Goal: Find specific fact: Find specific fact

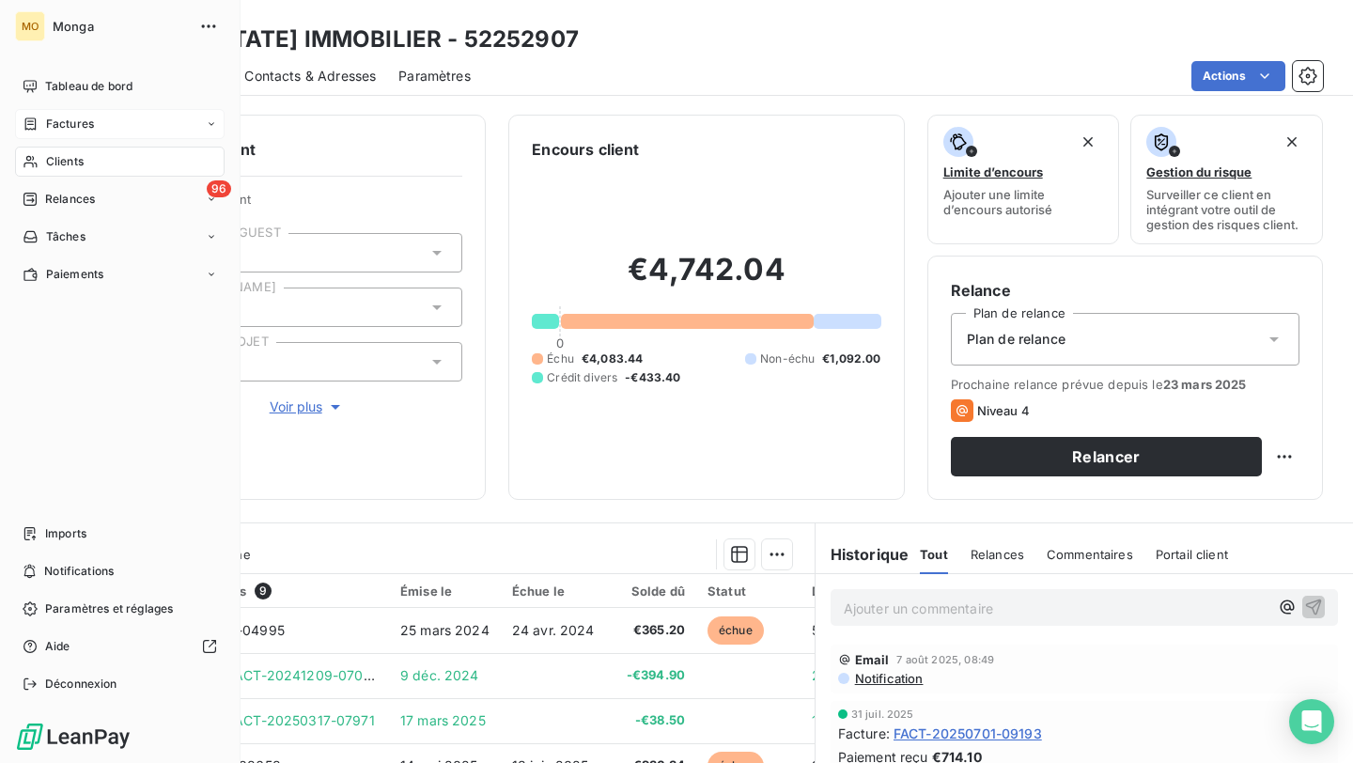
click at [39, 135] on div "Factures" at bounding box center [120, 124] width 210 height 30
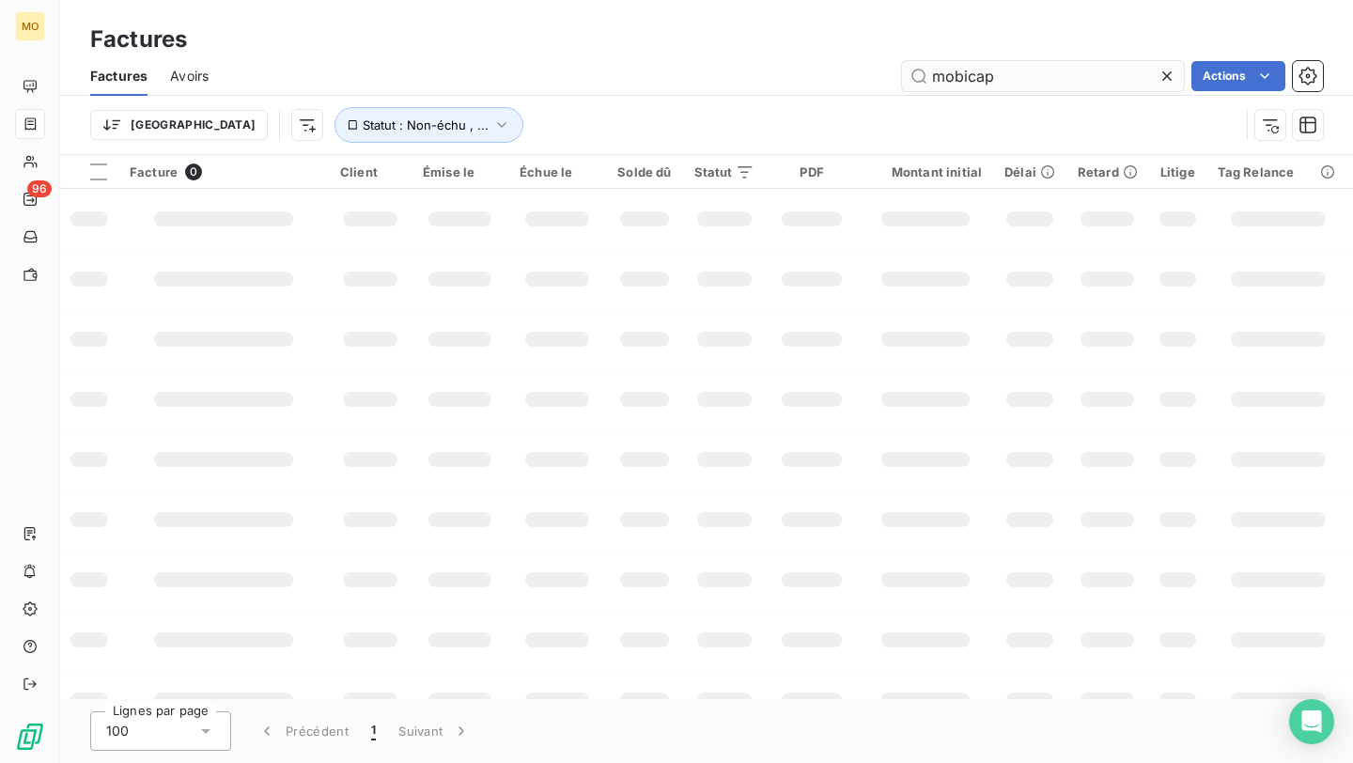
click at [961, 69] on input "mobicap" at bounding box center [1043, 76] width 282 height 30
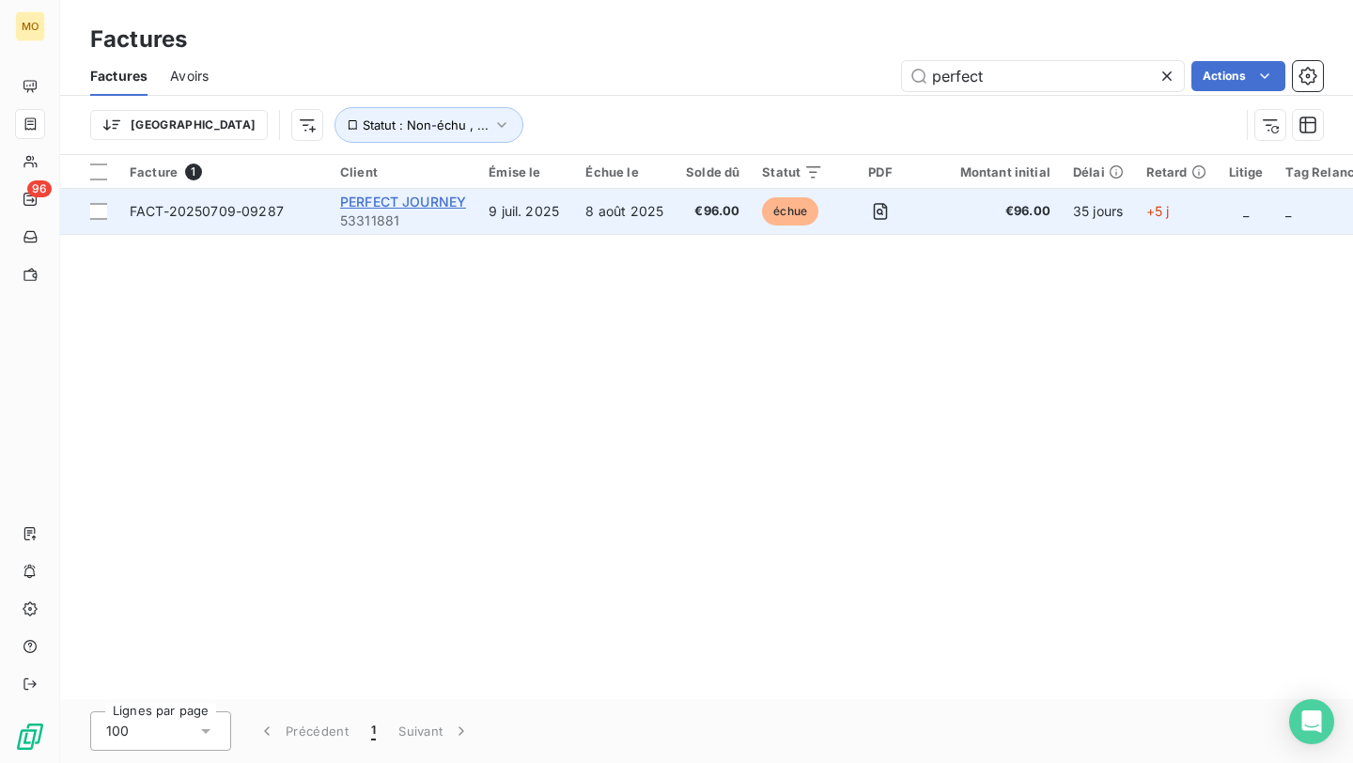
type input "perfect"
click at [384, 196] on span "PERFECT JOURNEY" at bounding box center [403, 202] width 126 height 16
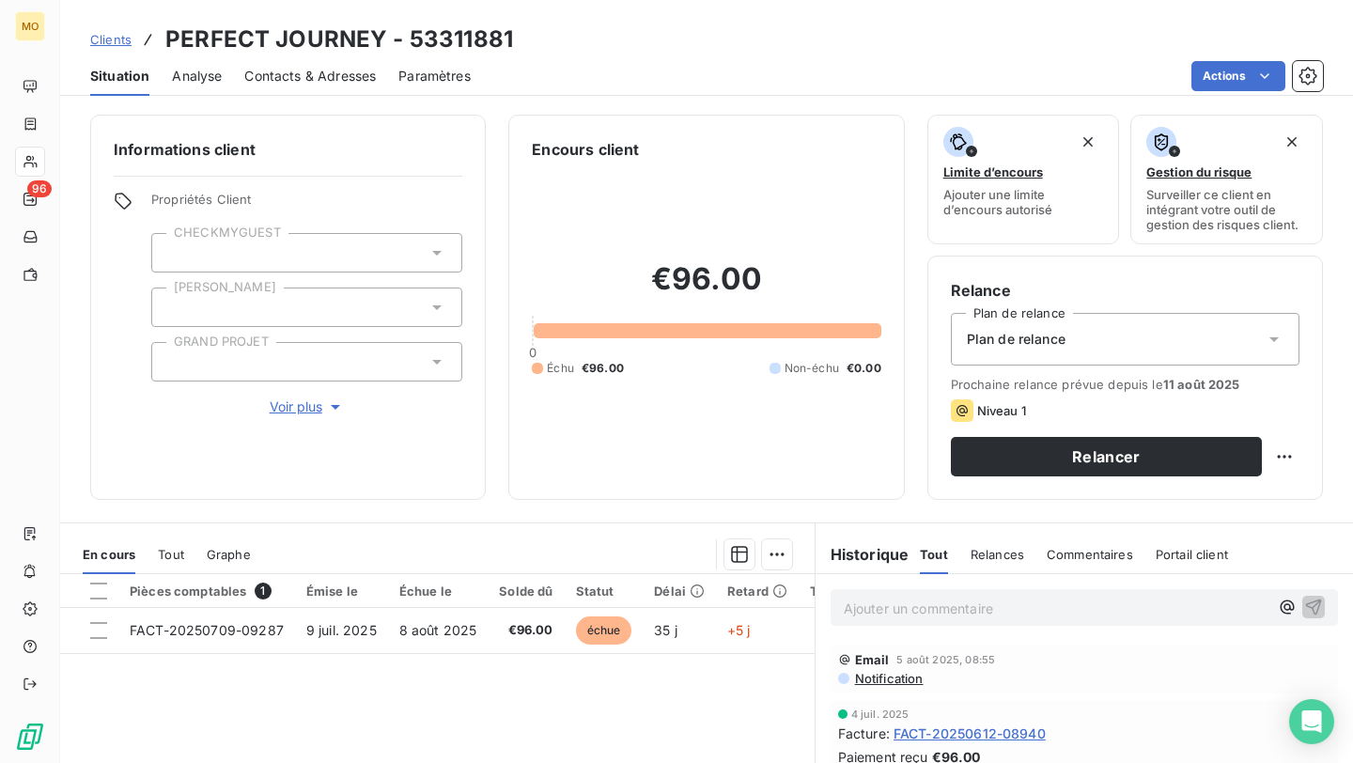
scroll to position [135, 0]
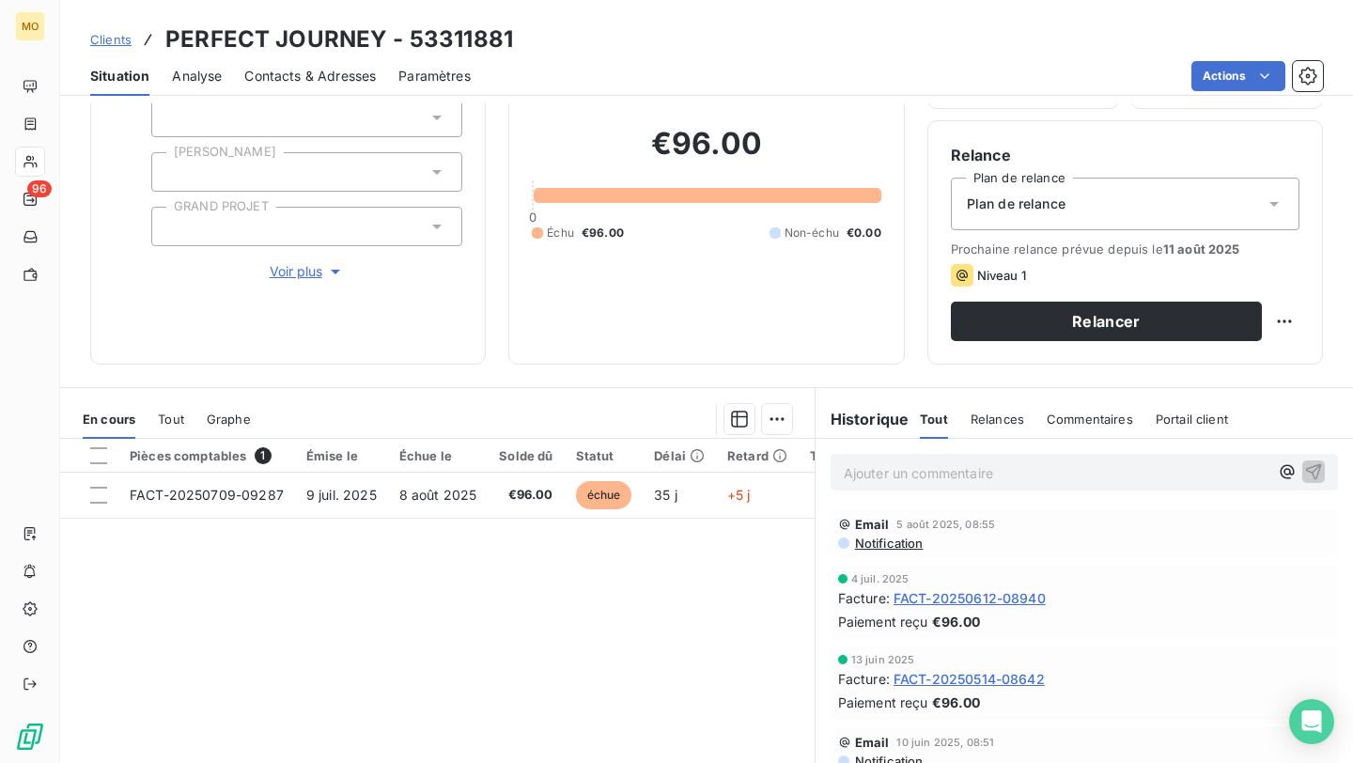
click at [938, 598] on span "FACT-20250612-08940" at bounding box center [970, 598] width 152 height 20
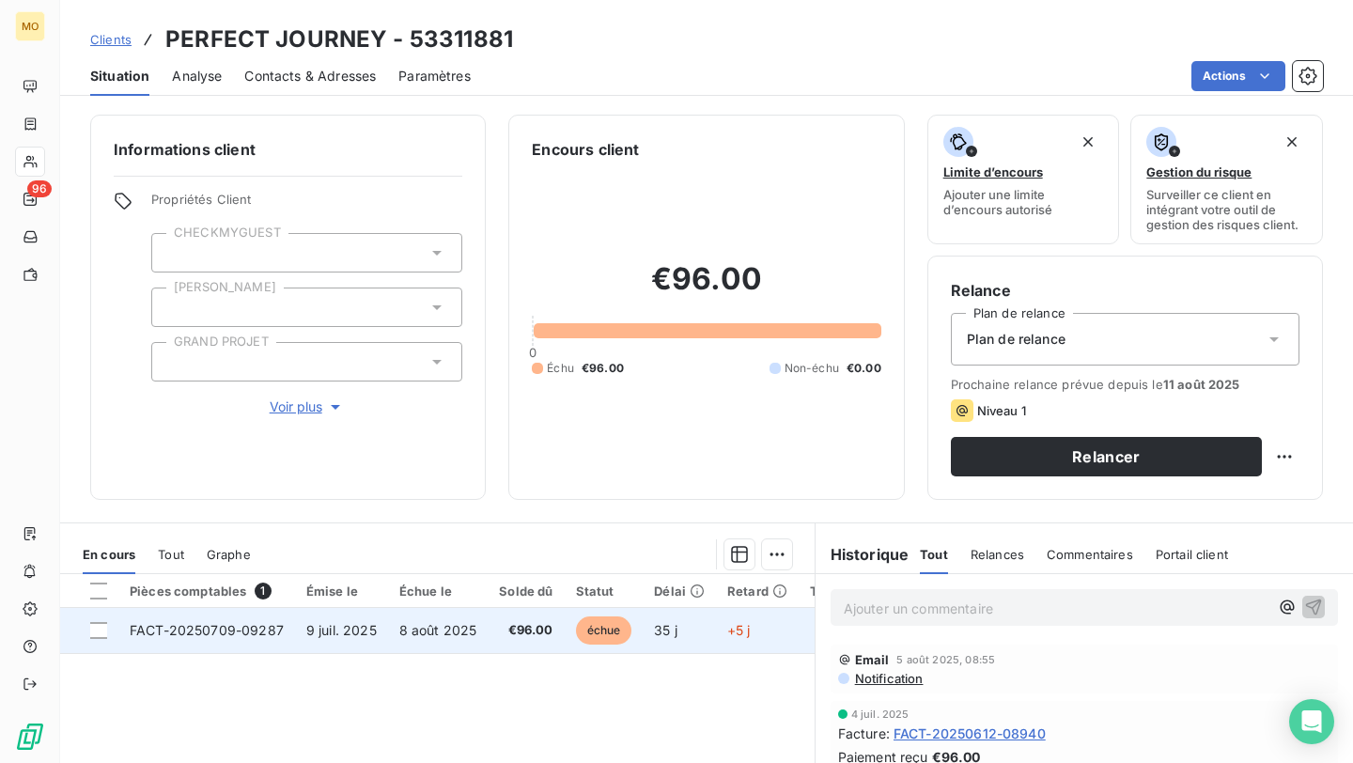
click at [389, 641] on td "8 août 2025" at bounding box center [438, 630] width 101 height 45
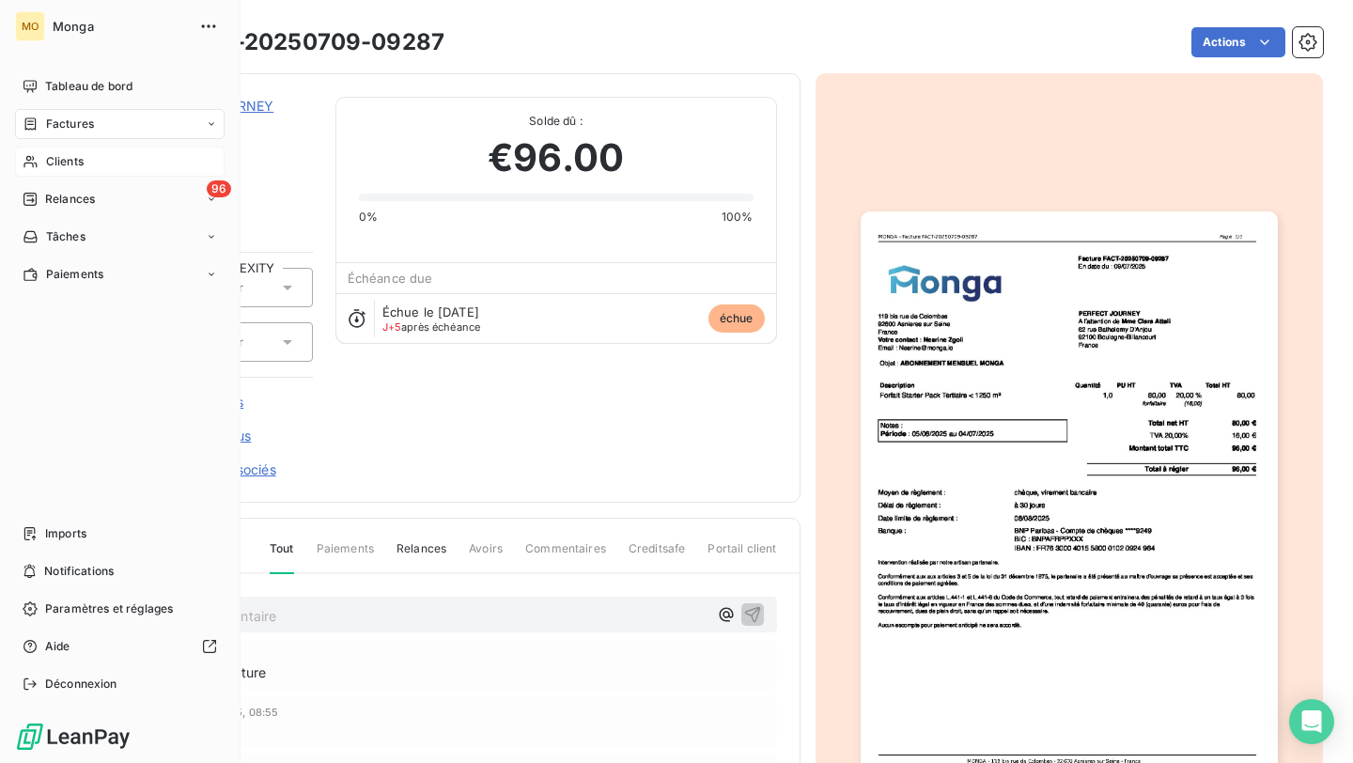
click at [31, 164] on icon at bounding box center [31, 161] width 16 height 15
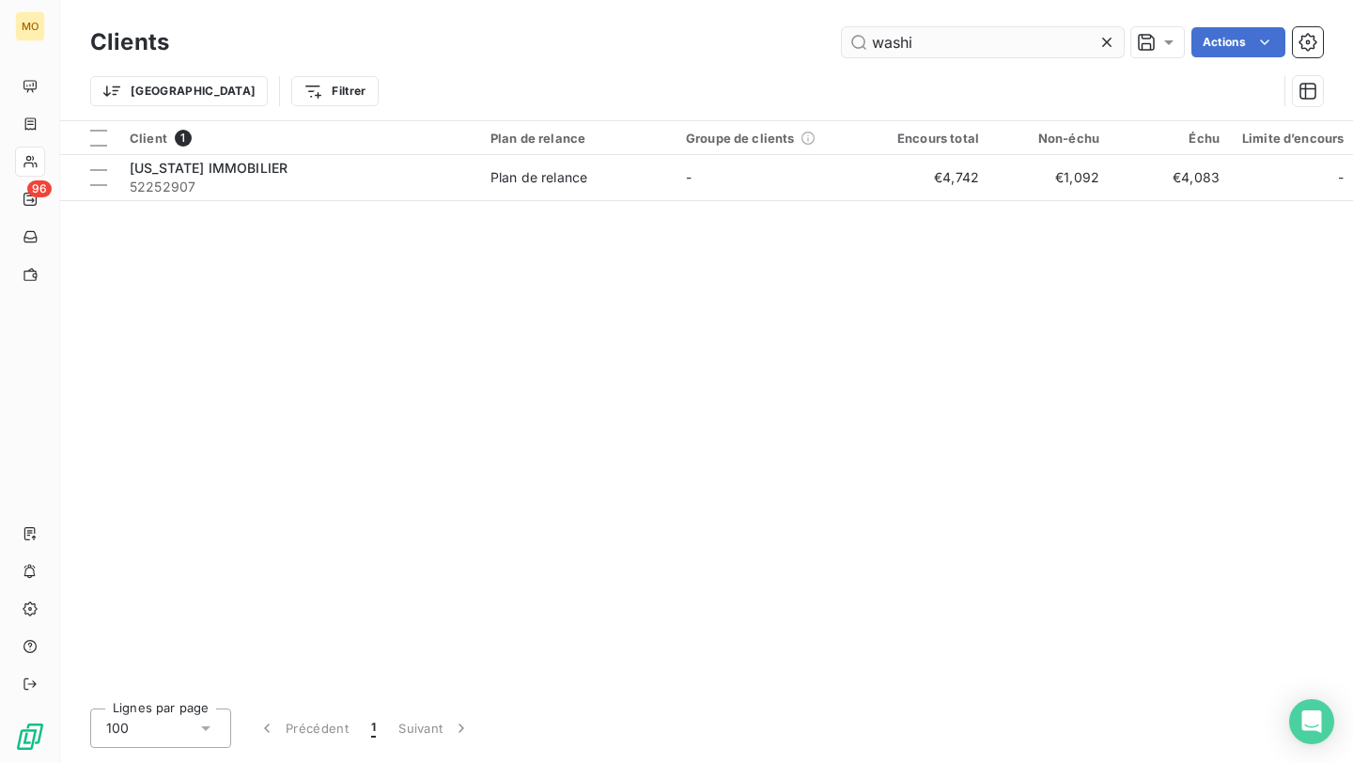
click at [915, 39] on input "washi" at bounding box center [983, 42] width 282 height 30
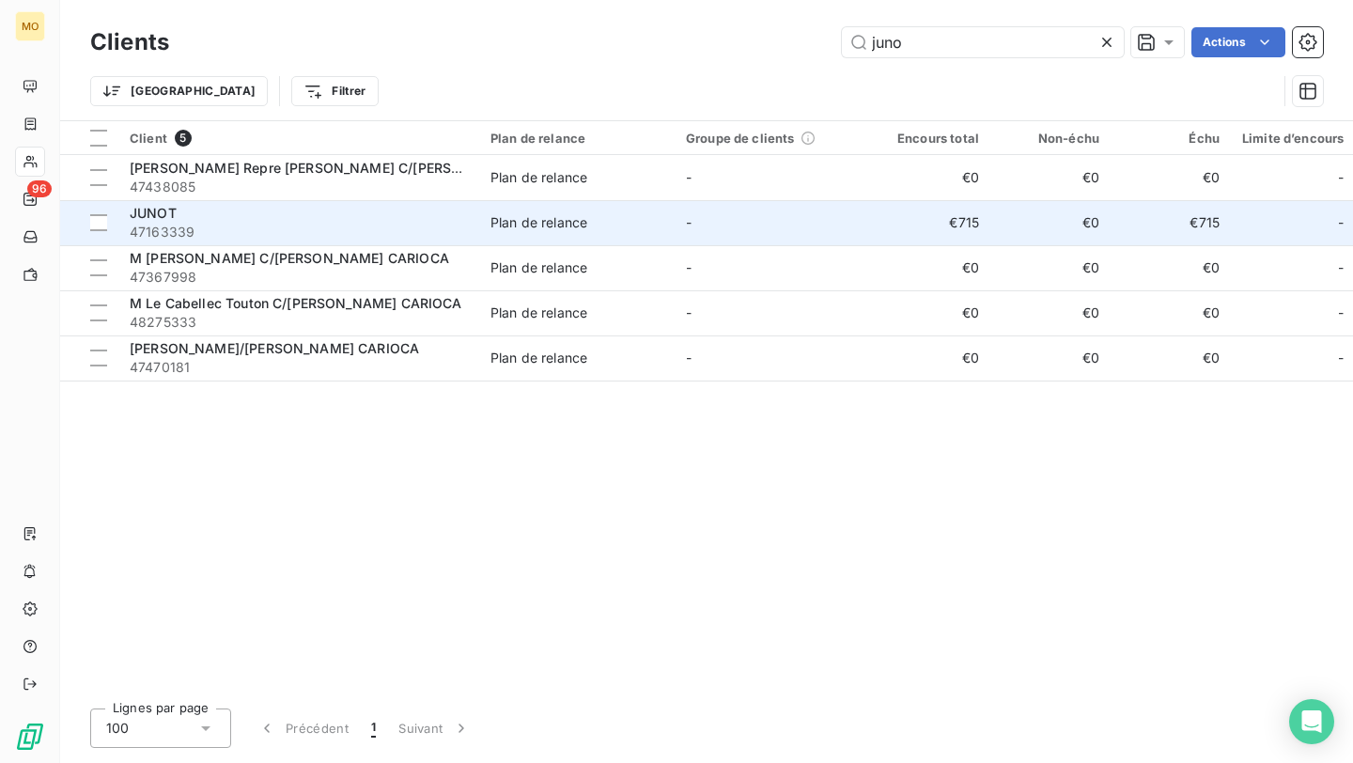
type input "juno"
click at [330, 227] on span "47163339" at bounding box center [299, 232] width 338 height 19
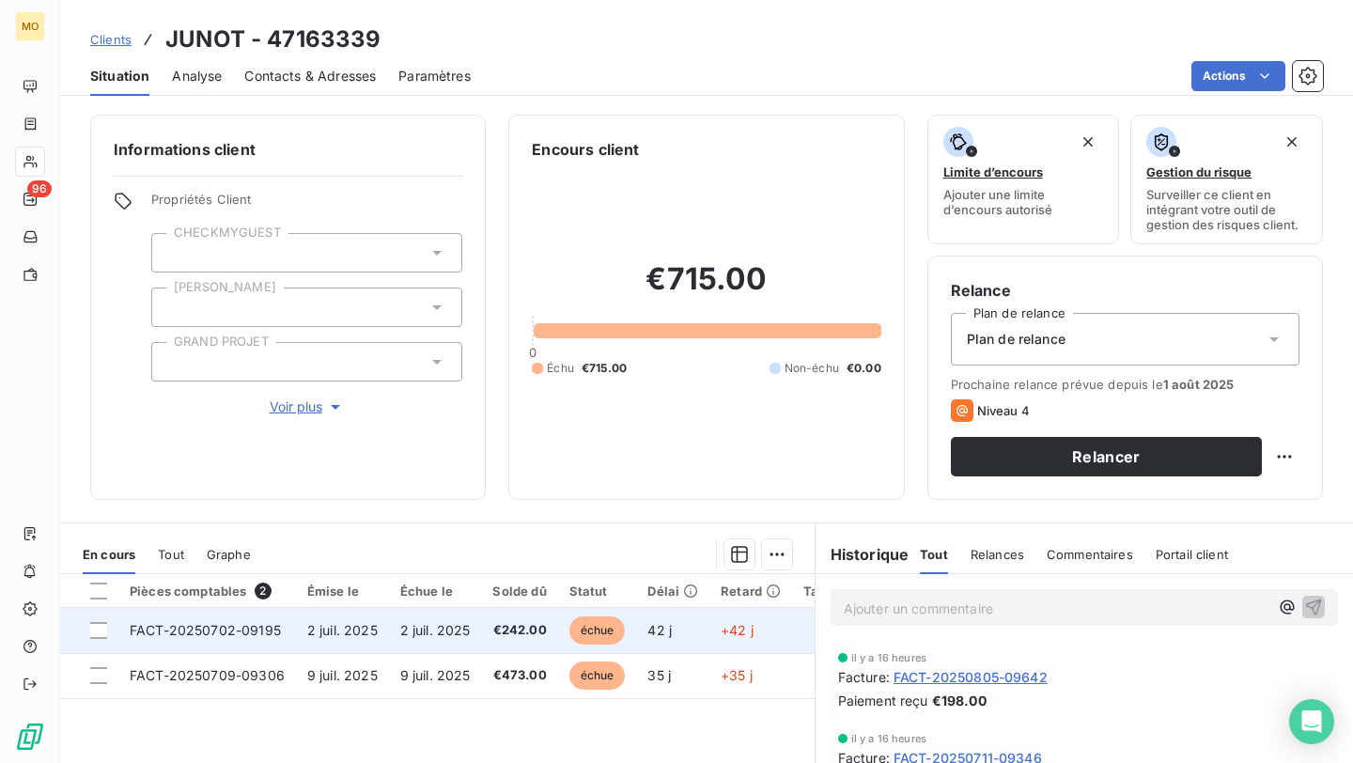
click at [242, 629] on span "FACT-20250702-09195" at bounding box center [205, 630] width 151 height 16
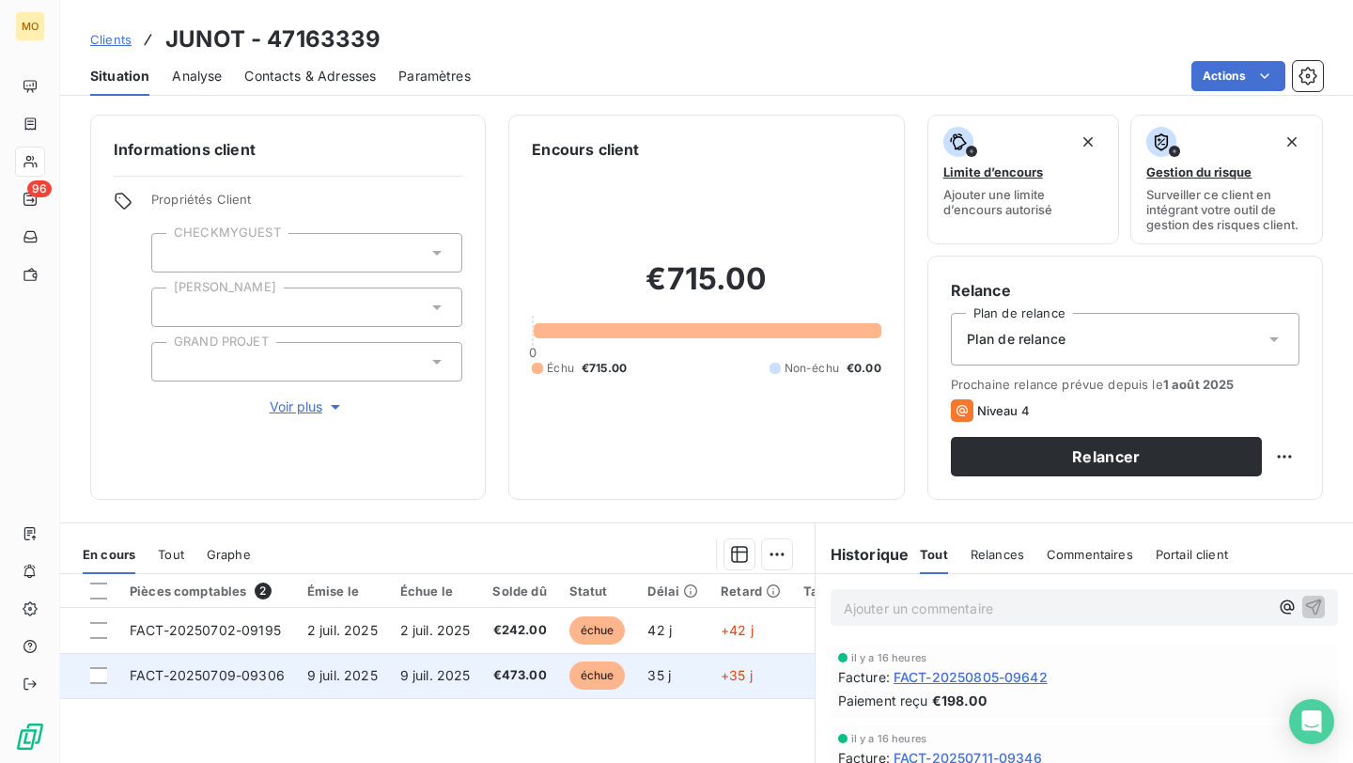
click at [336, 680] on span "9 juil. 2025" at bounding box center [342, 675] width 70 height 16
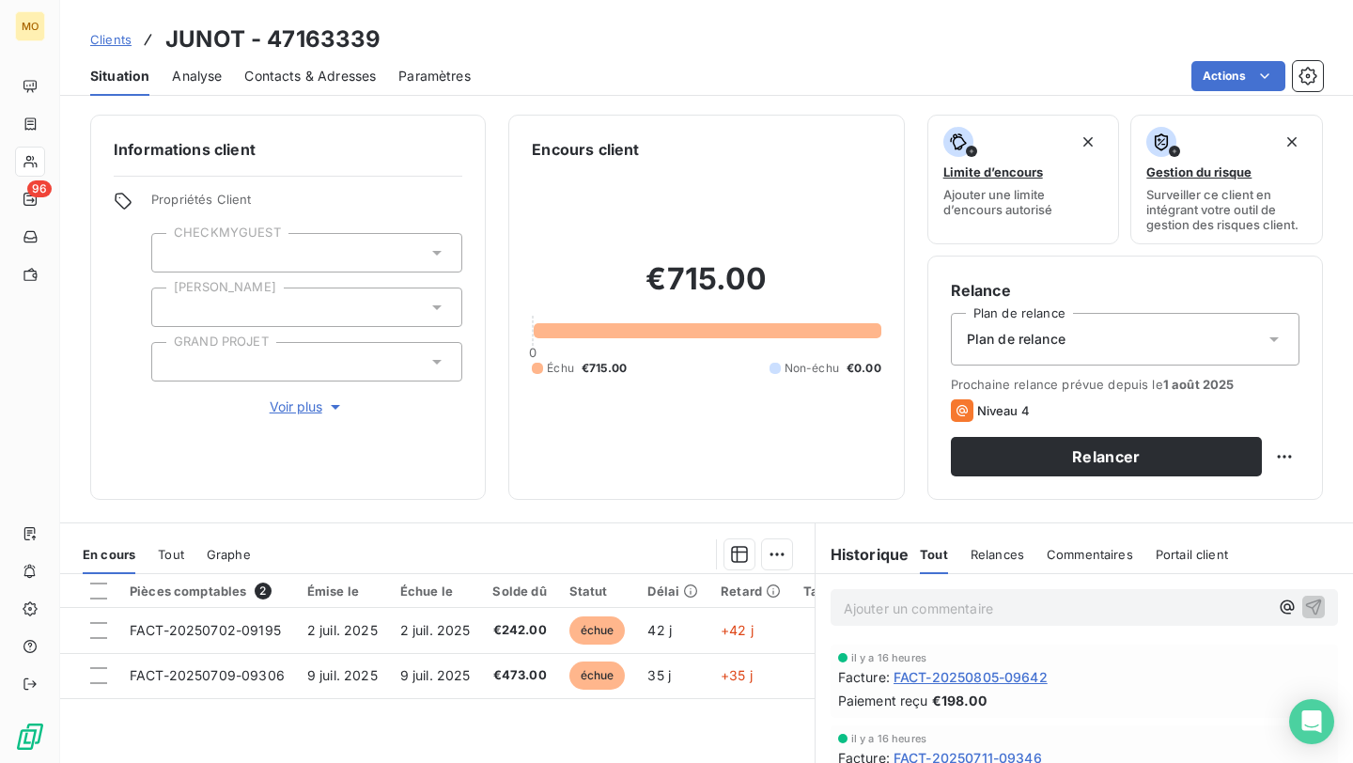
click at [352, 69] on span "Contacts & Adresses" at bounding box center [310, 76] width 132 height 19
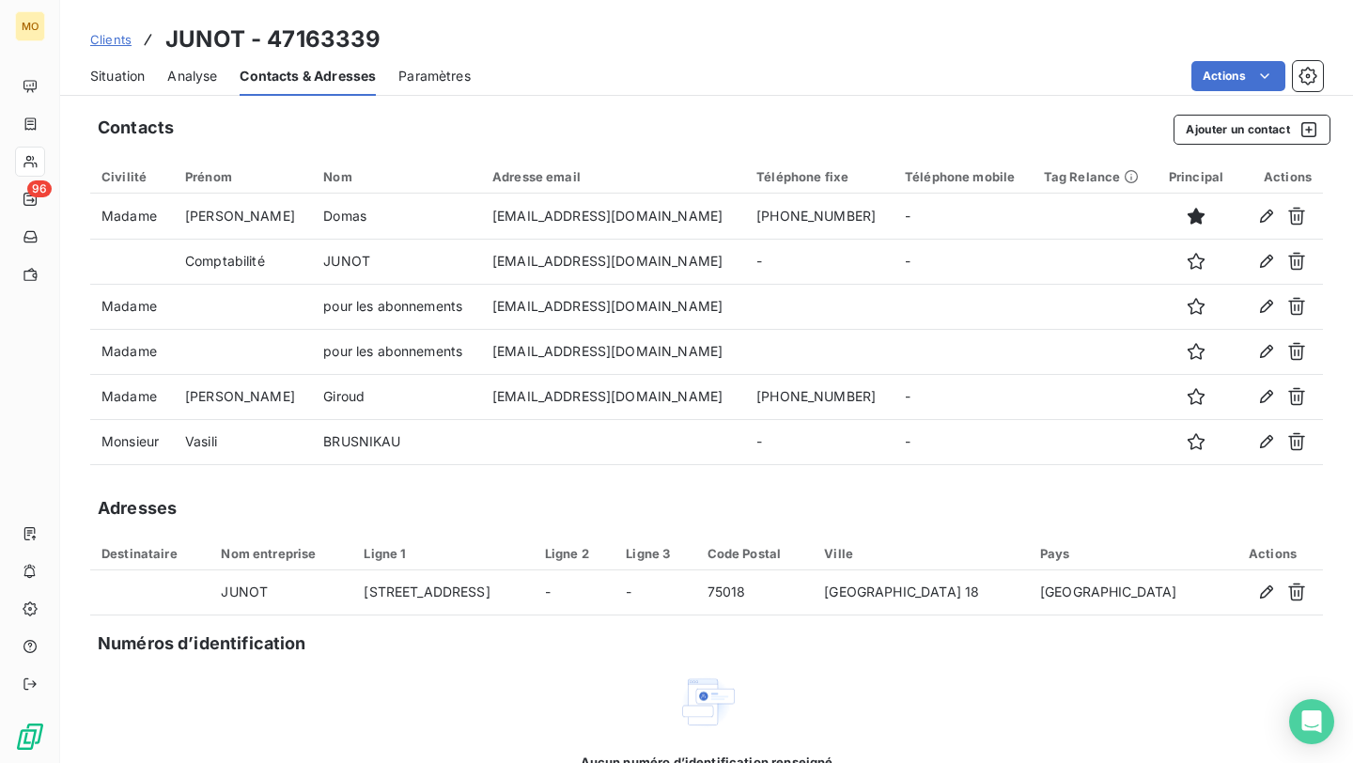
click at [117, 82] on span "Situation" at bounding box center [117, 76] width 55 height 19
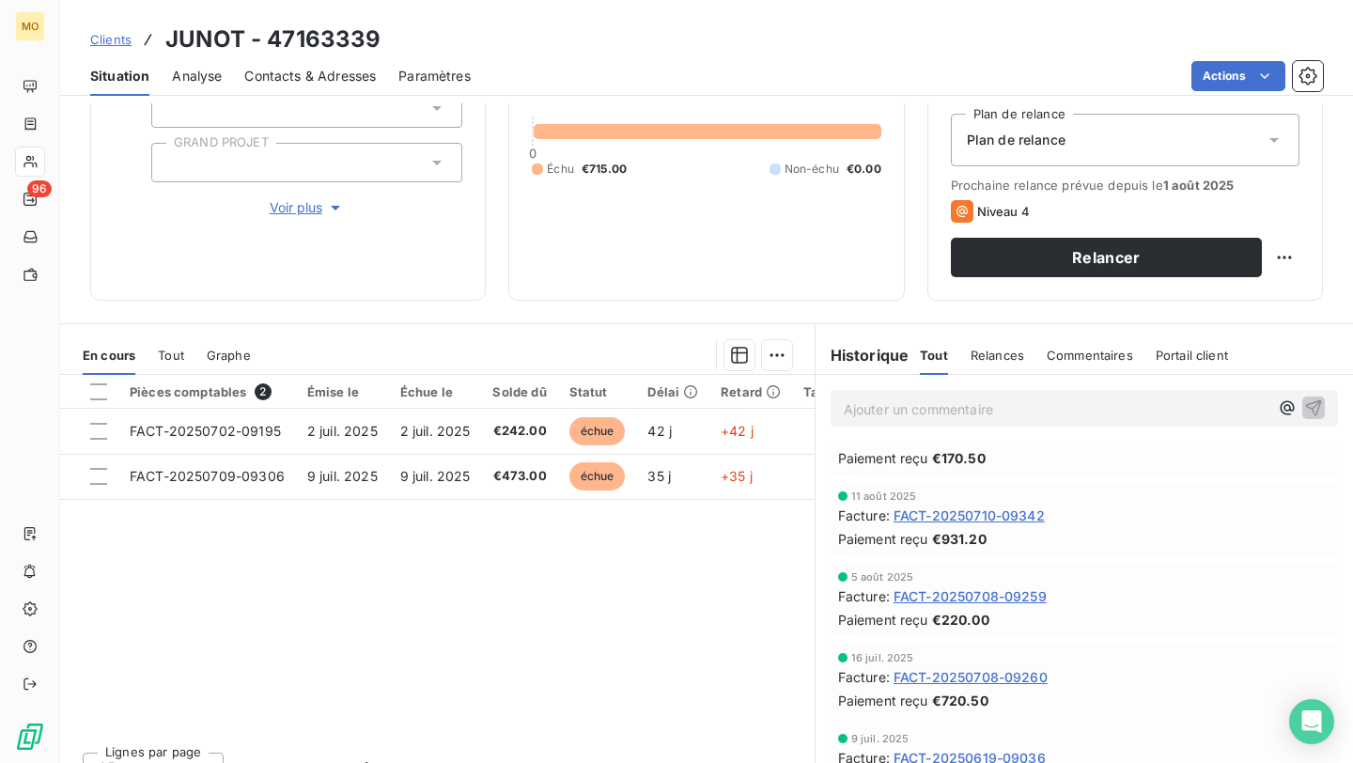
scroll to position [125, 0]
click at [966, 512] on span "FACT-20250710-09342" at bounding box center [969, 515] width 151 height 20
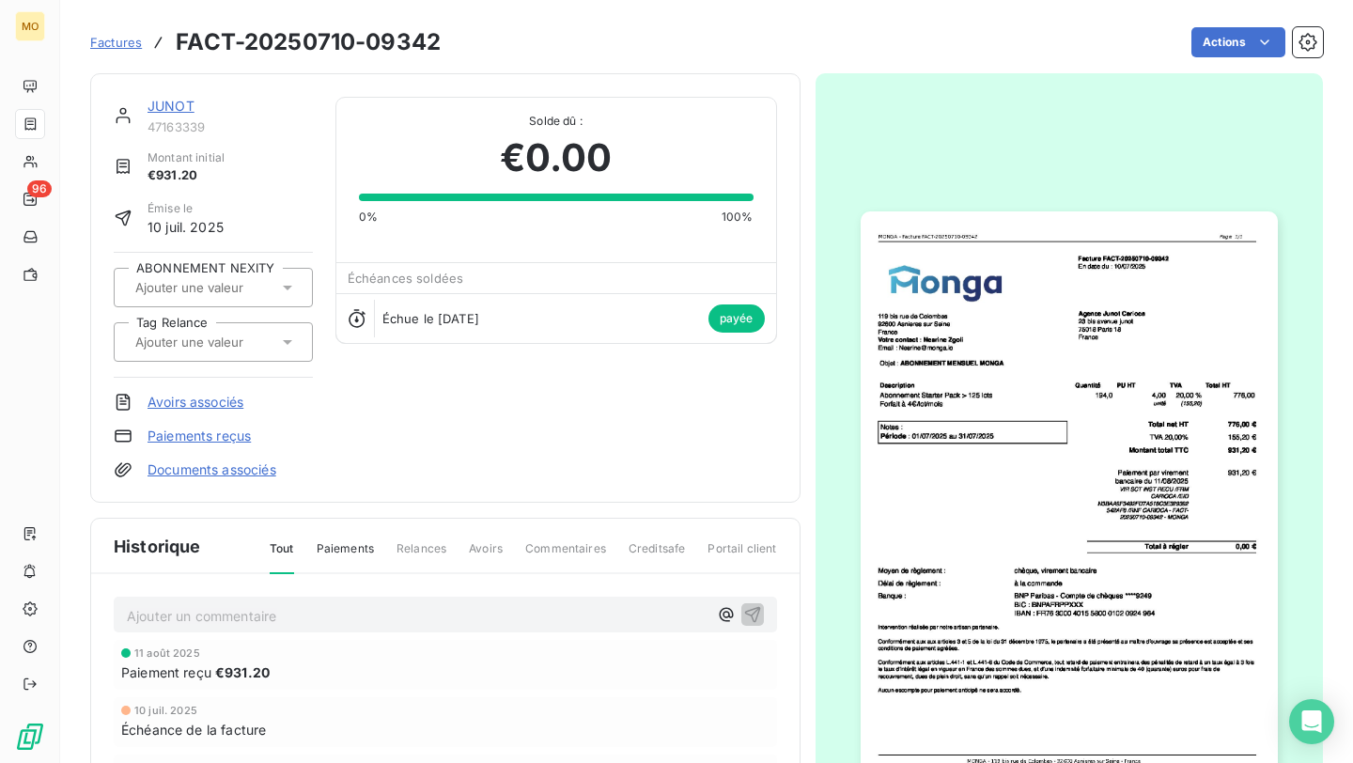
click at [966, 512] on img "button" at bounding box center [1069, 505] width 417 height 589
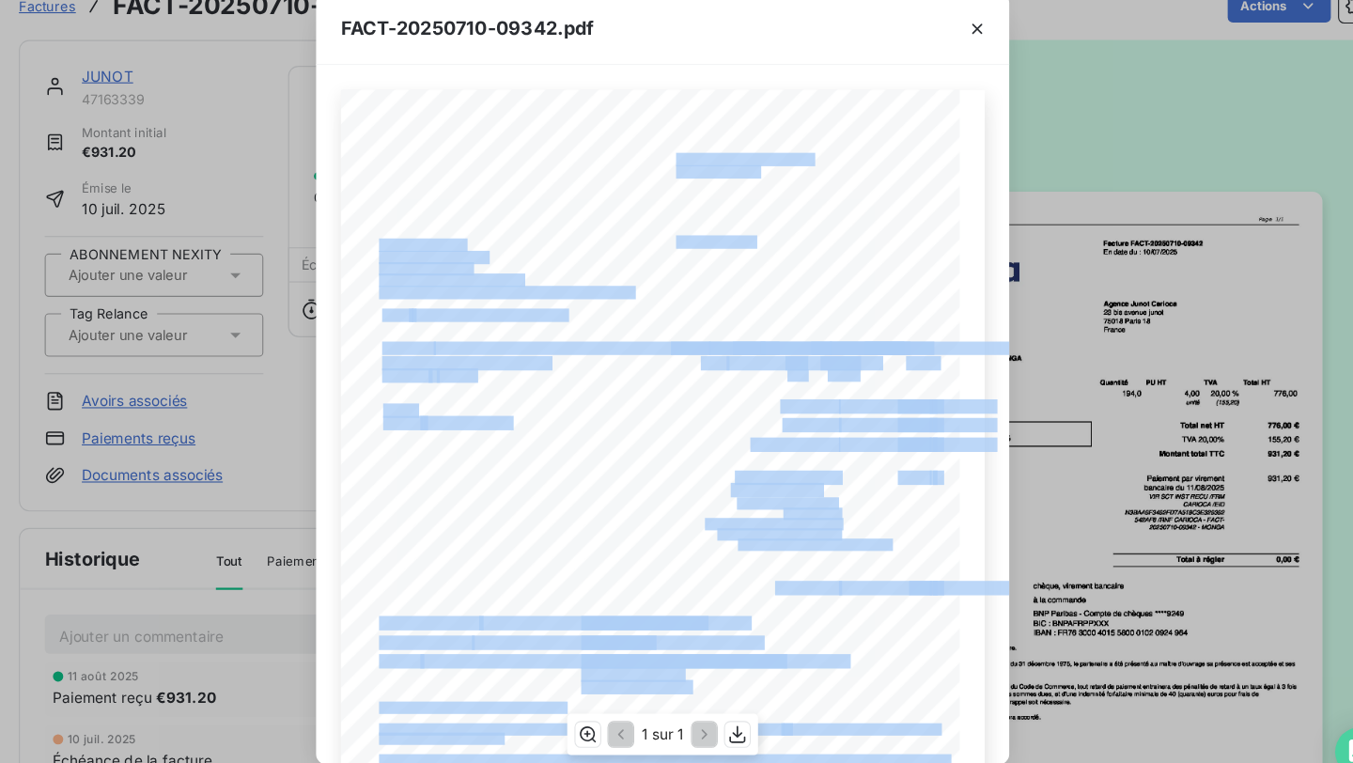
click at [661, 252] on div "[STREET_ADDRESS] Votre contact : [PERSON_NAME] Email : [EMAIL_ADDRESS][DOMAIN_N…" at bounding box center [676, 516] width 587 height 796
click at [706, 254] on span "Agence Junot Carioca" at bounding box center [732, 255] width 87 height 8
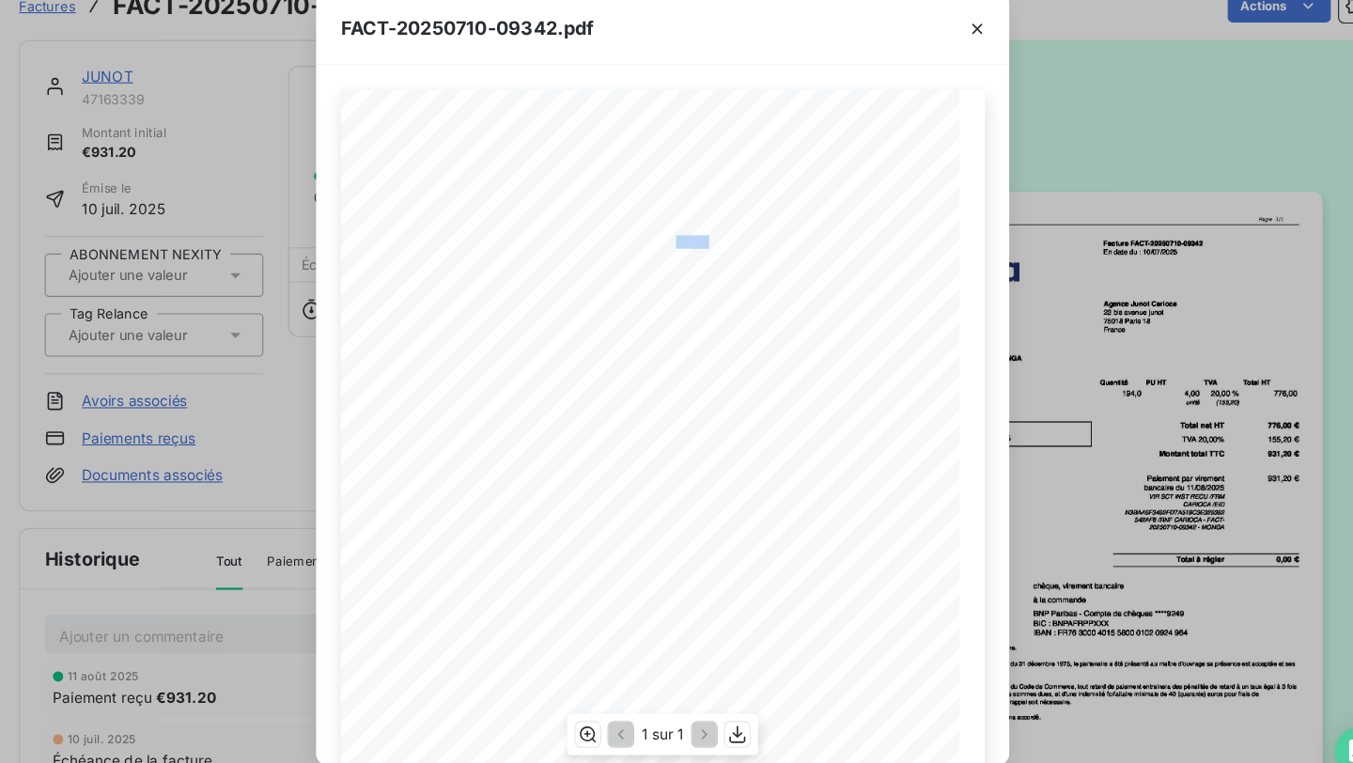
click at [706, 254] on span "Agence Junot Carioca" at bounding box center [732, 255] width 87 height 8
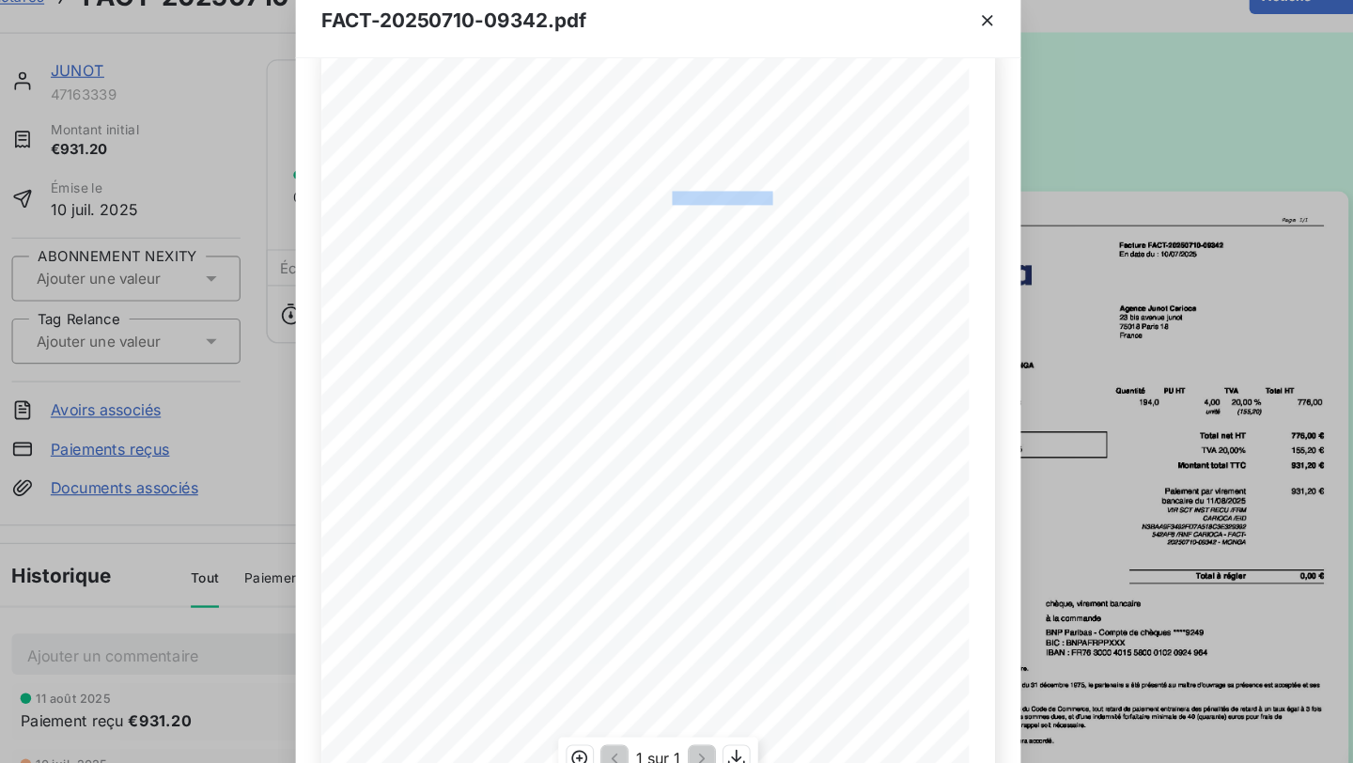
scroll to position [9, 0]
click at [425, 412] on span "Période" at bounding box center [439, 411] width 34 height 9
drag, startPoint x: 502, startPoint y: 369, endPoint x: 425, endPoint y: 359, distance: 77.8
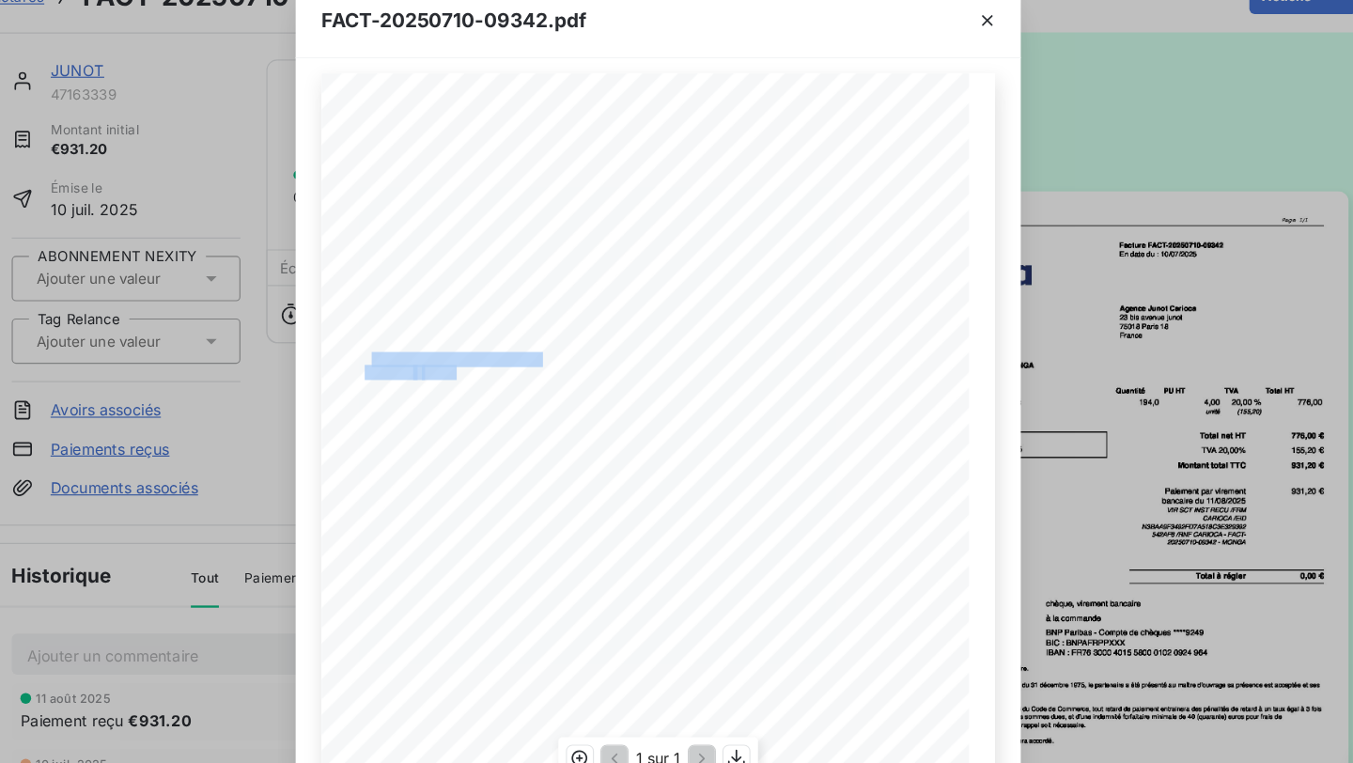
click at [425, 359] on div "[STREET_ADDRESS] Votre contact : [PERSON_NAME] Email : [EMAIL_ADDRESS][DOMAIN_N…" at bounding box center [677, 507] width 564 height 797
copy div "bonnement Starter Pack > 125 lots Forfait à 4 € /lot/moi"
click at [715, 244] on span "Agence Junot Carioca" at bounding box center [732, 246] width 87 height 8
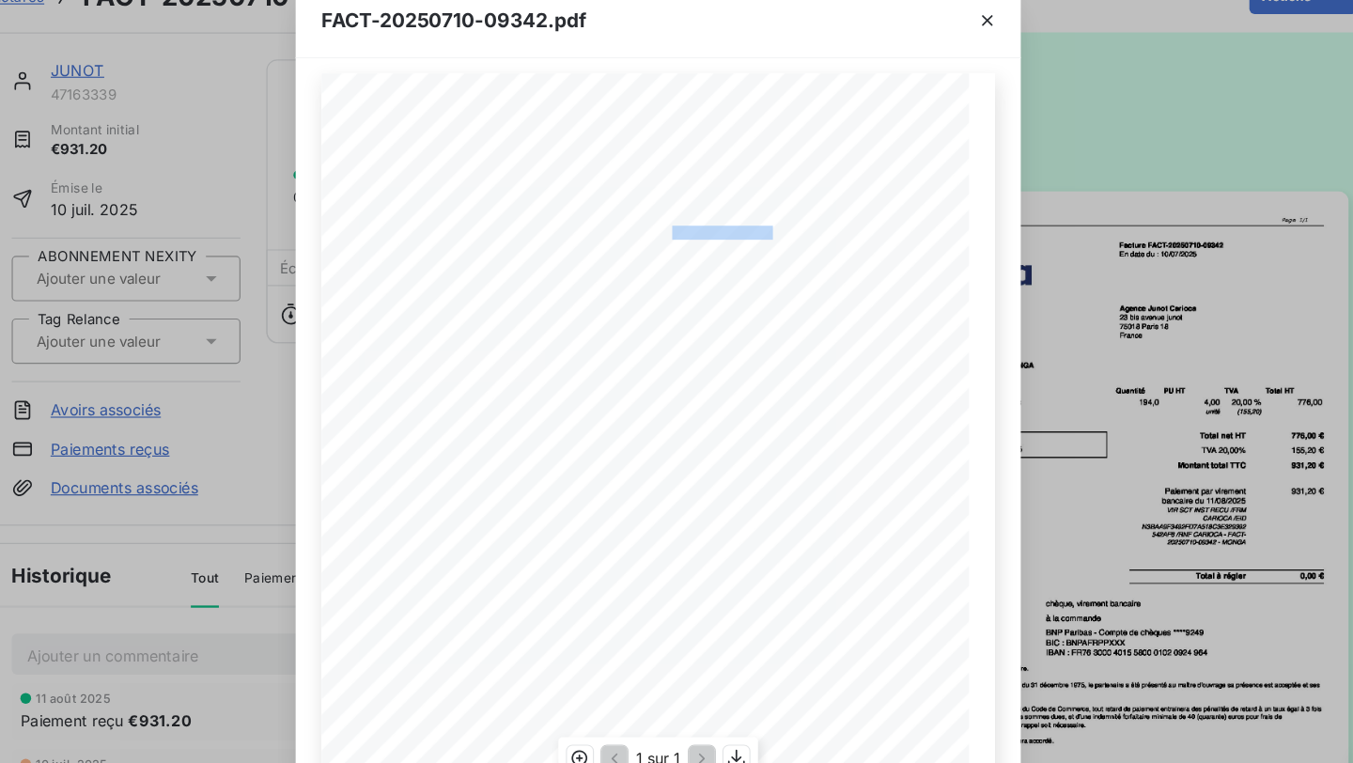
click at [715, 244] on span "Agence Junot Carioca" at bounding box center [732, 246] width 87 height 8
copy span "Agence Junot Carioca"
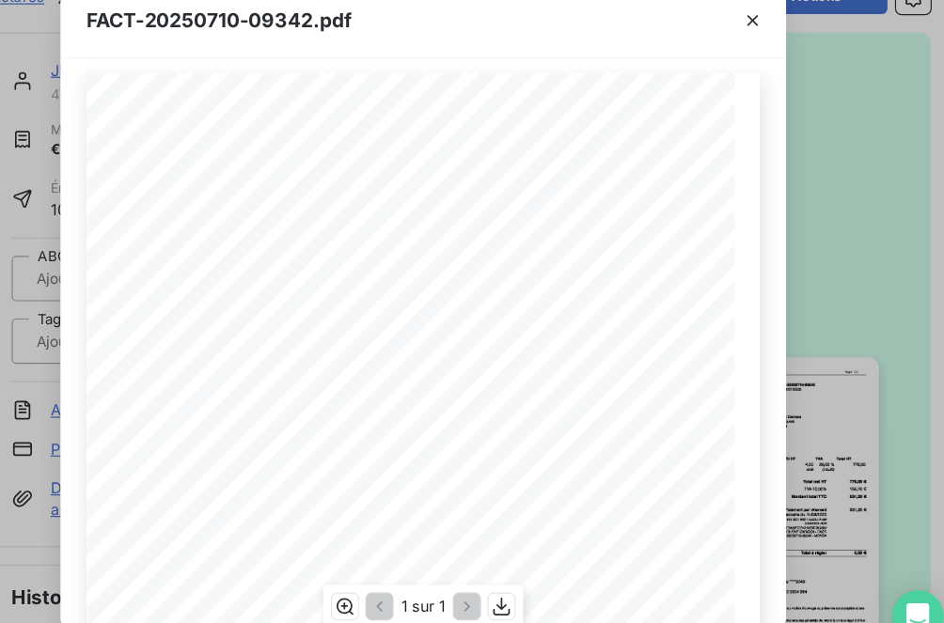
click at [503, 244] on span "Agence Junot Carioca" at bounding box center [527, 246] width 87 height 8
copy span "Agence Junot Carioca"
